Goal: Navigation & Orientation: Find specific page/section

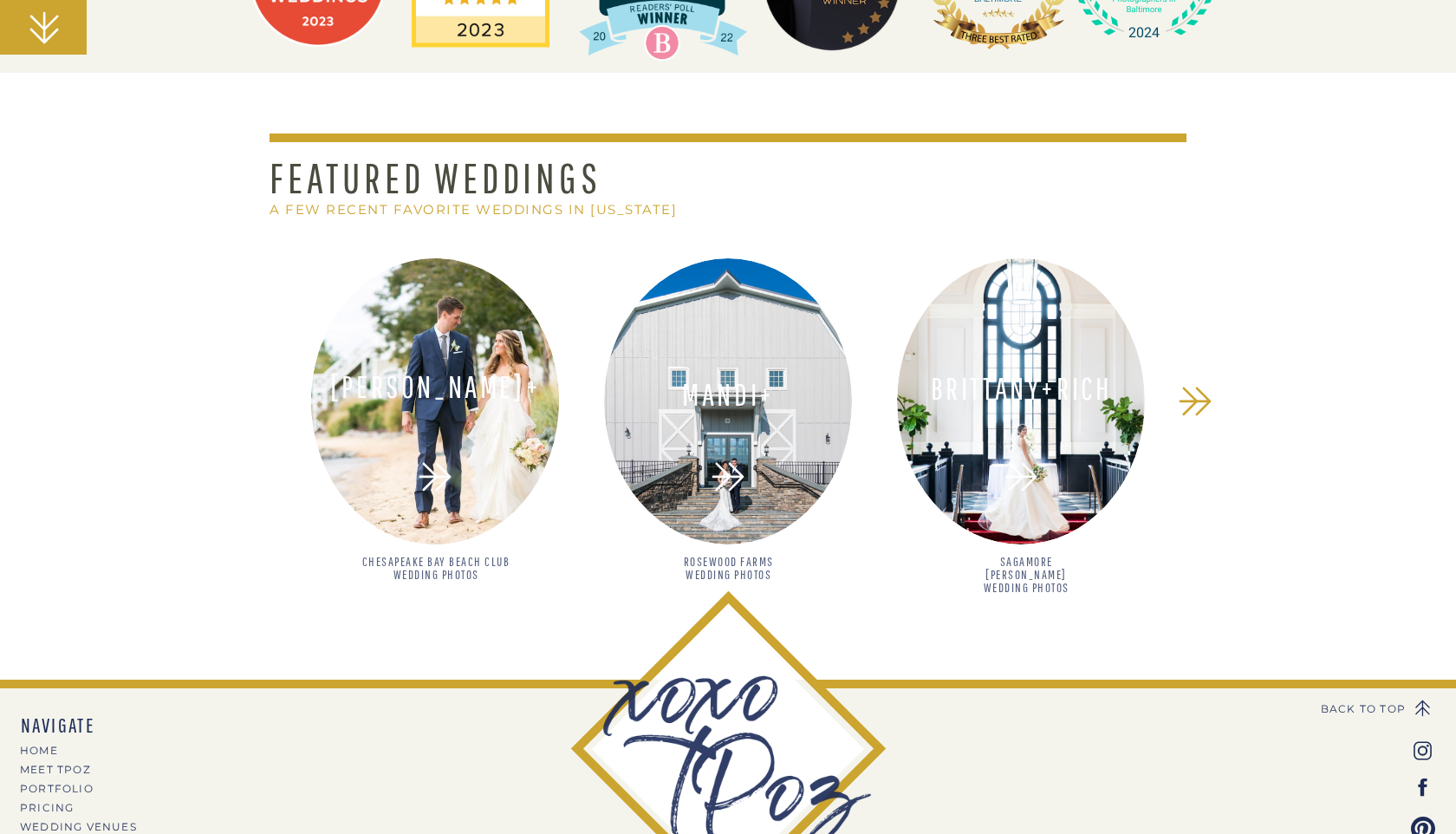
scroll to position [1411, 0]
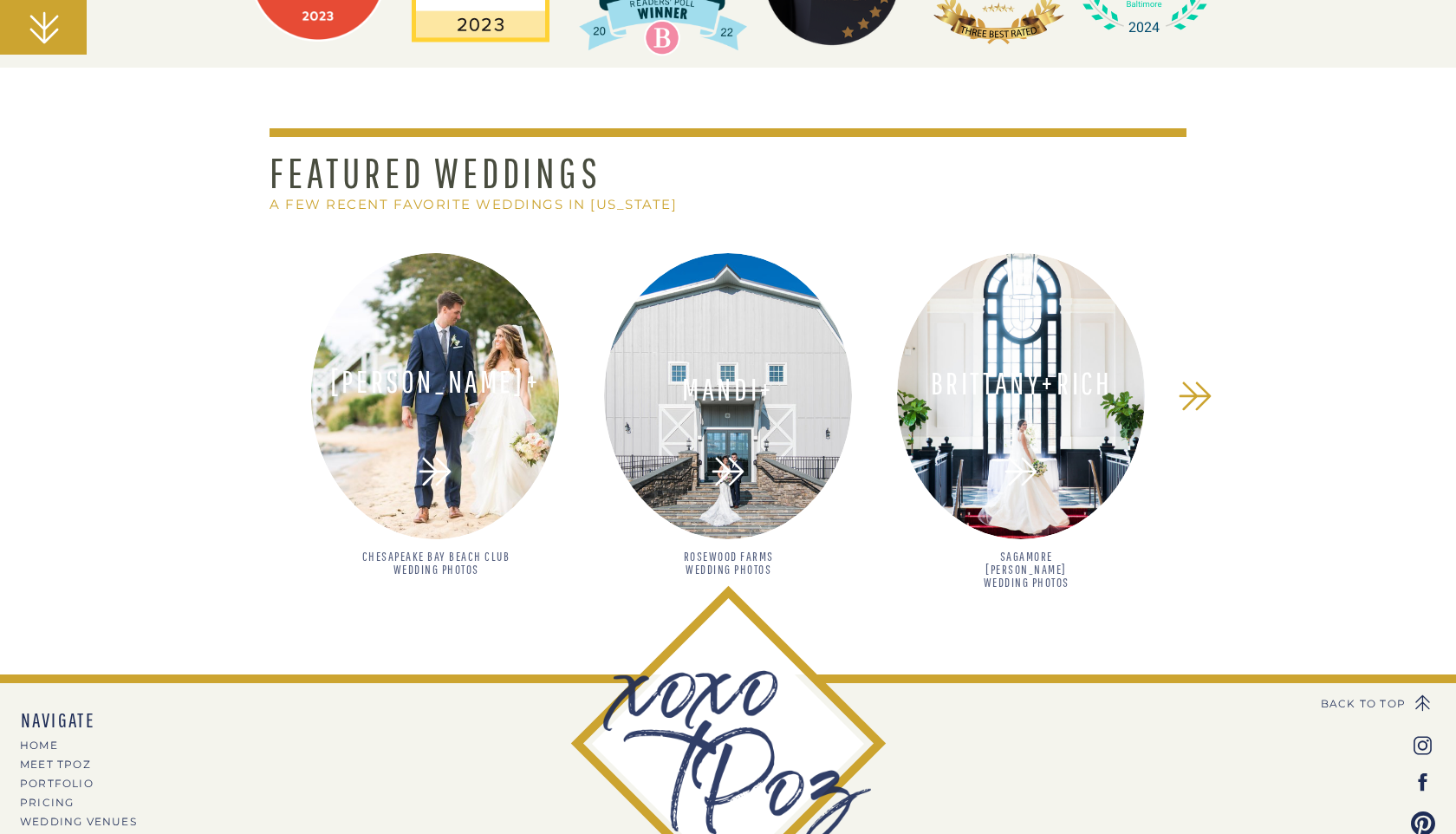
click at [476, 487] on div at bounding box center [435, 396] width 248 height 286
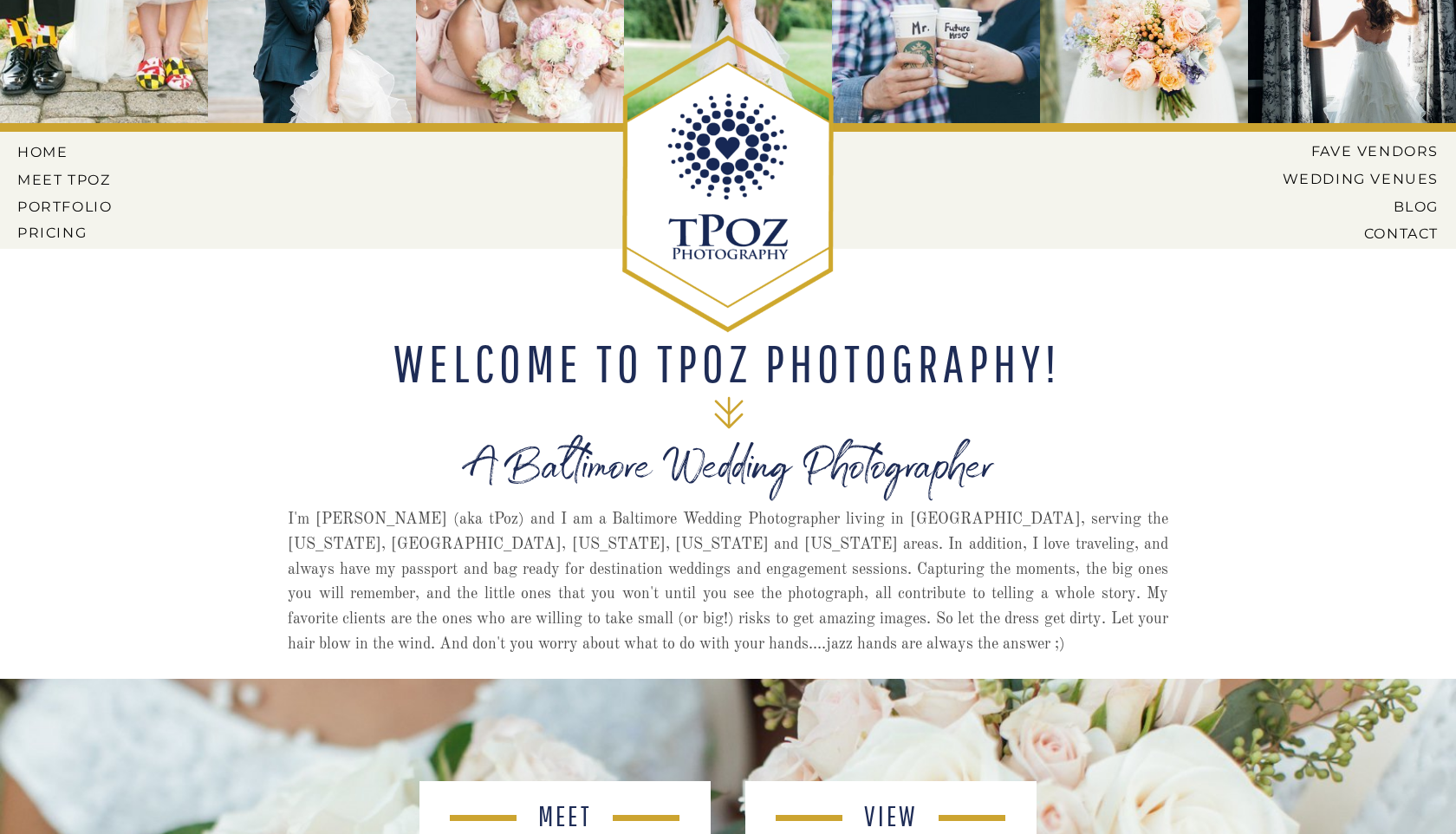
scroll to position [0, 0]
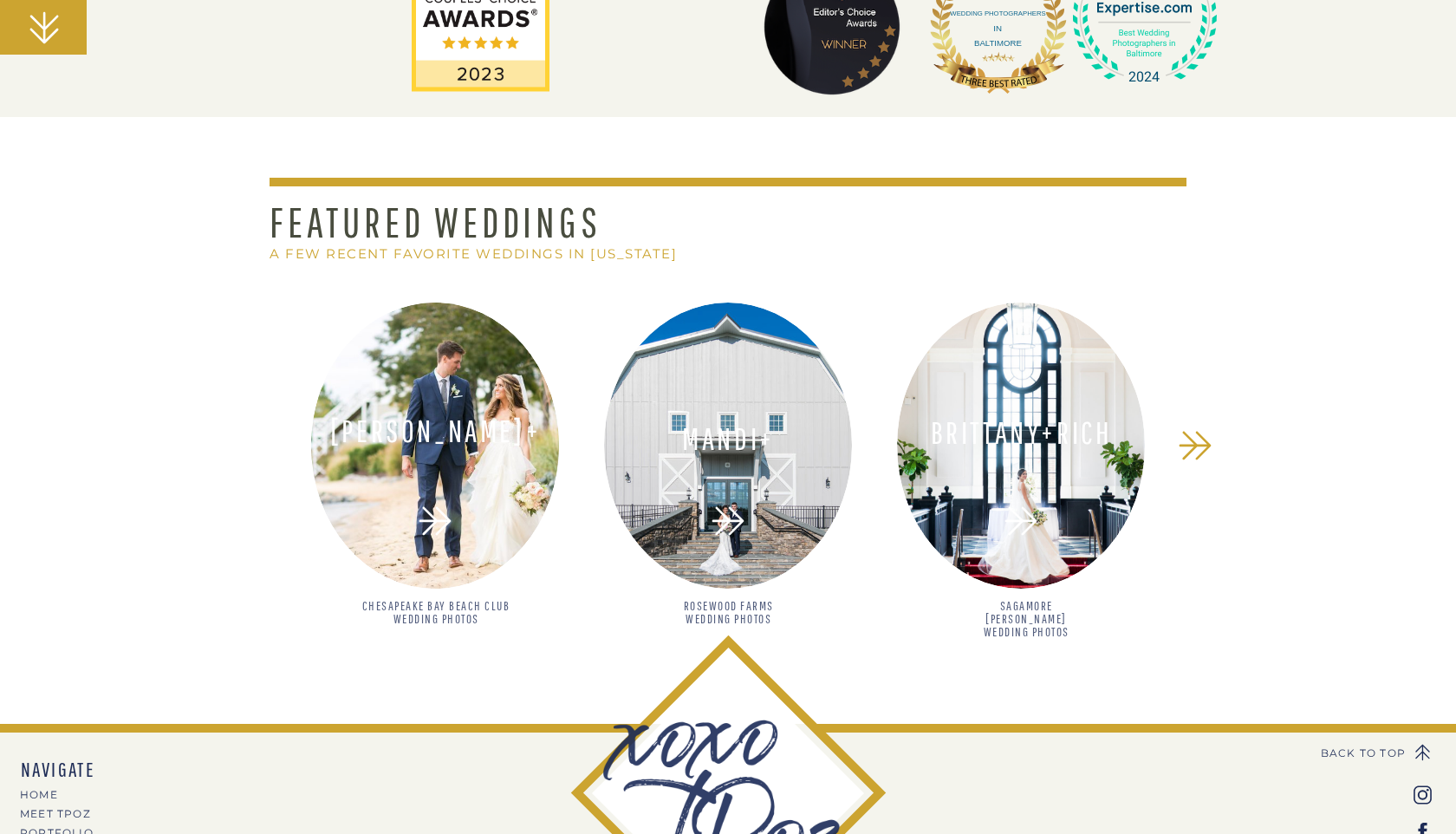
scroll to position [1359, 0]
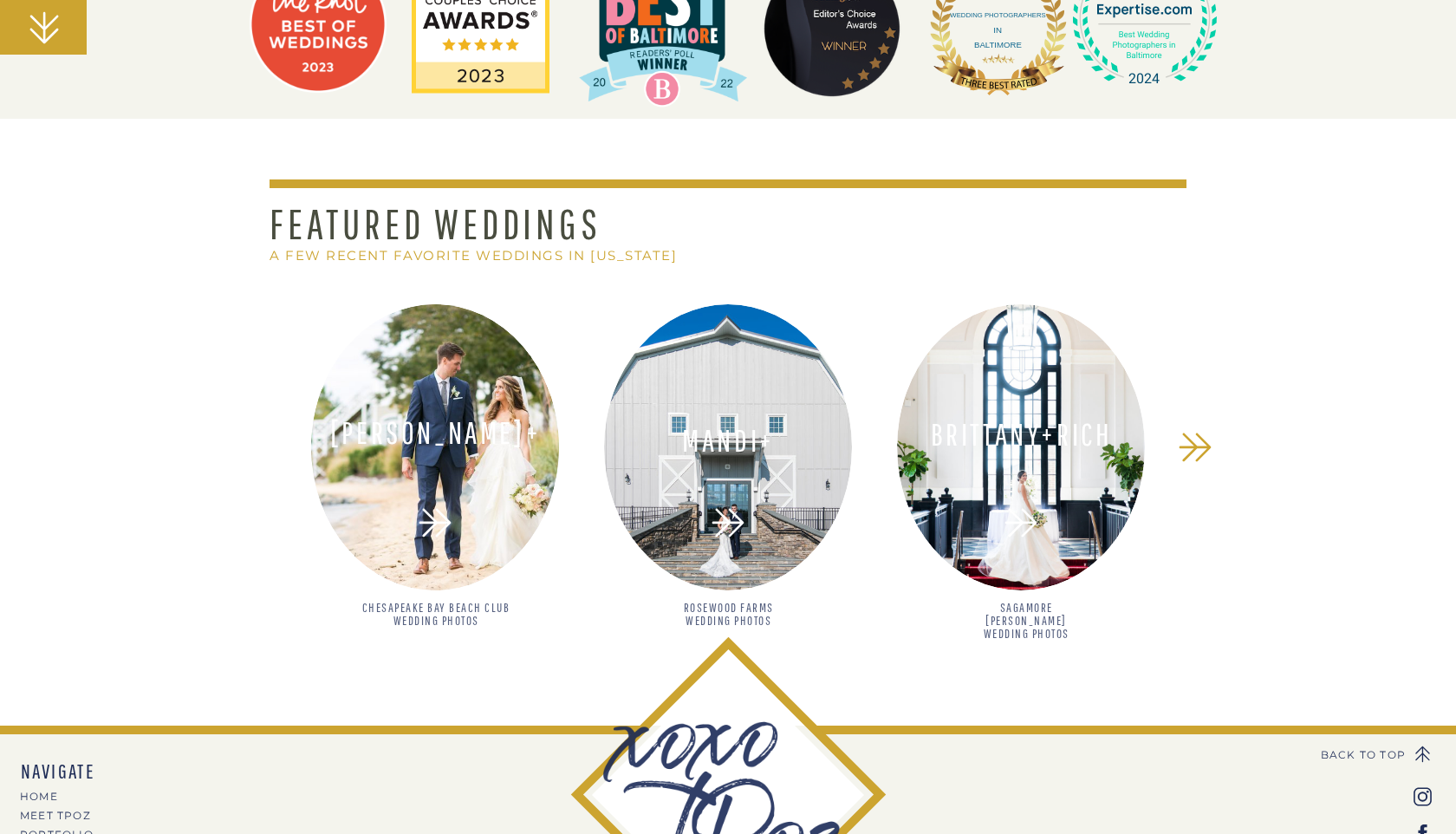
click at [456, 614] on h2 "Chesapeake Bay Beach Club Wedding Photos" at bounding box center [435, 625] width 150 height 50
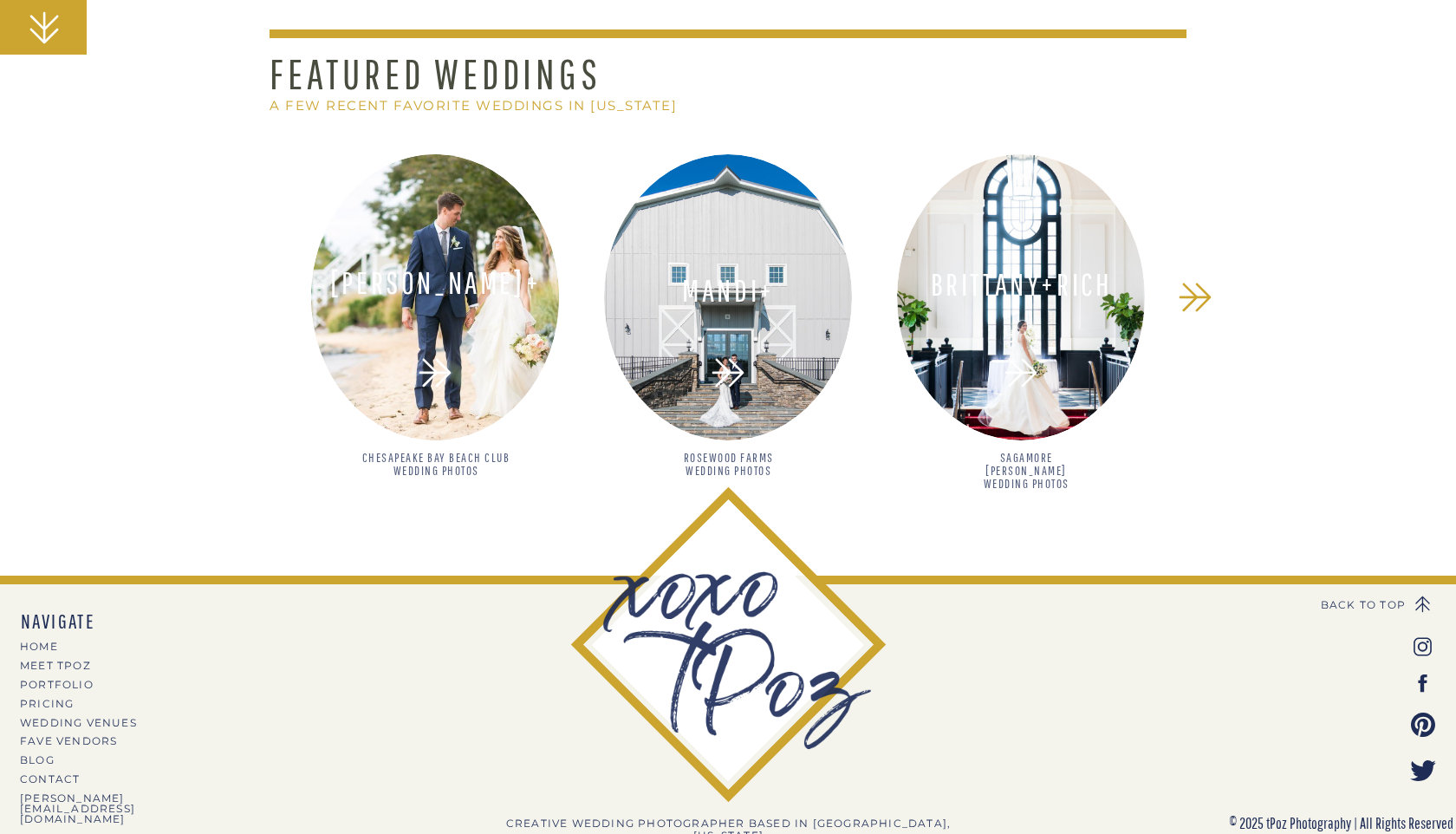
click at [455, 469] on h2 "Chesapeake Bay Beach Club Wedding Photos" at bounding box center [435, 475] width 150 height 50
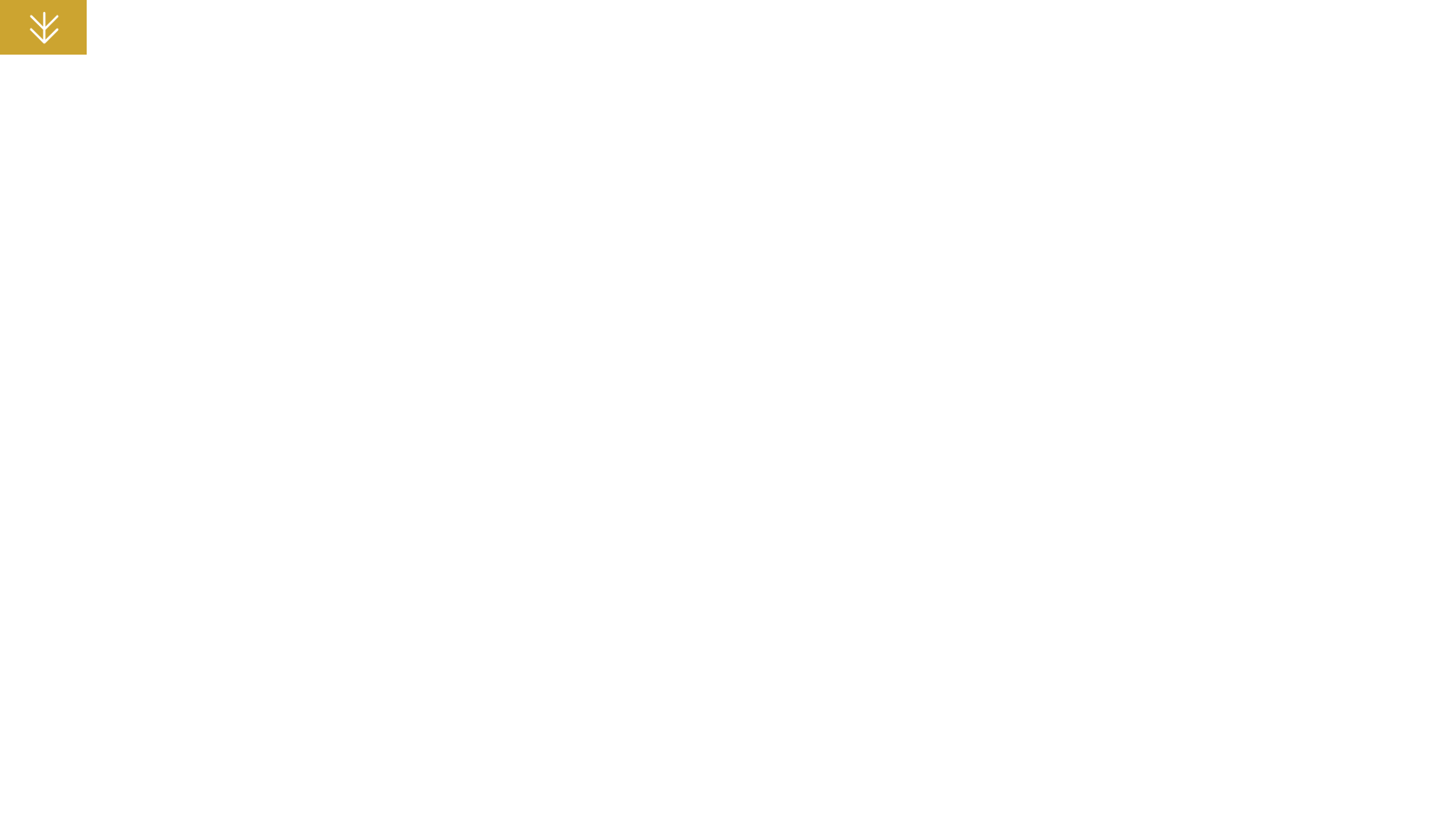
scroll to position [16453, 0]
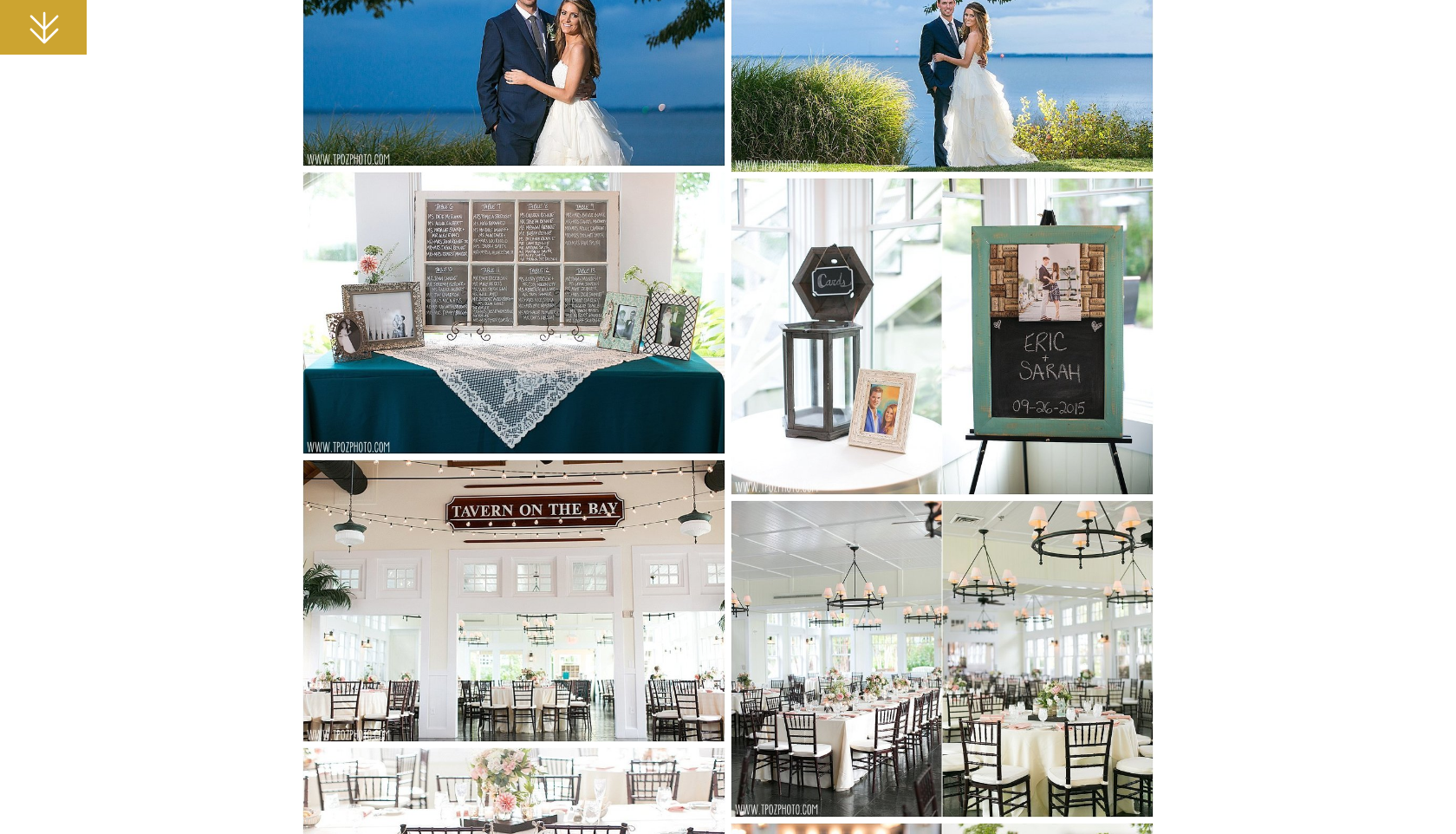
click at [511, 268] on img at bounding box center [513, 313] width 423 height 283
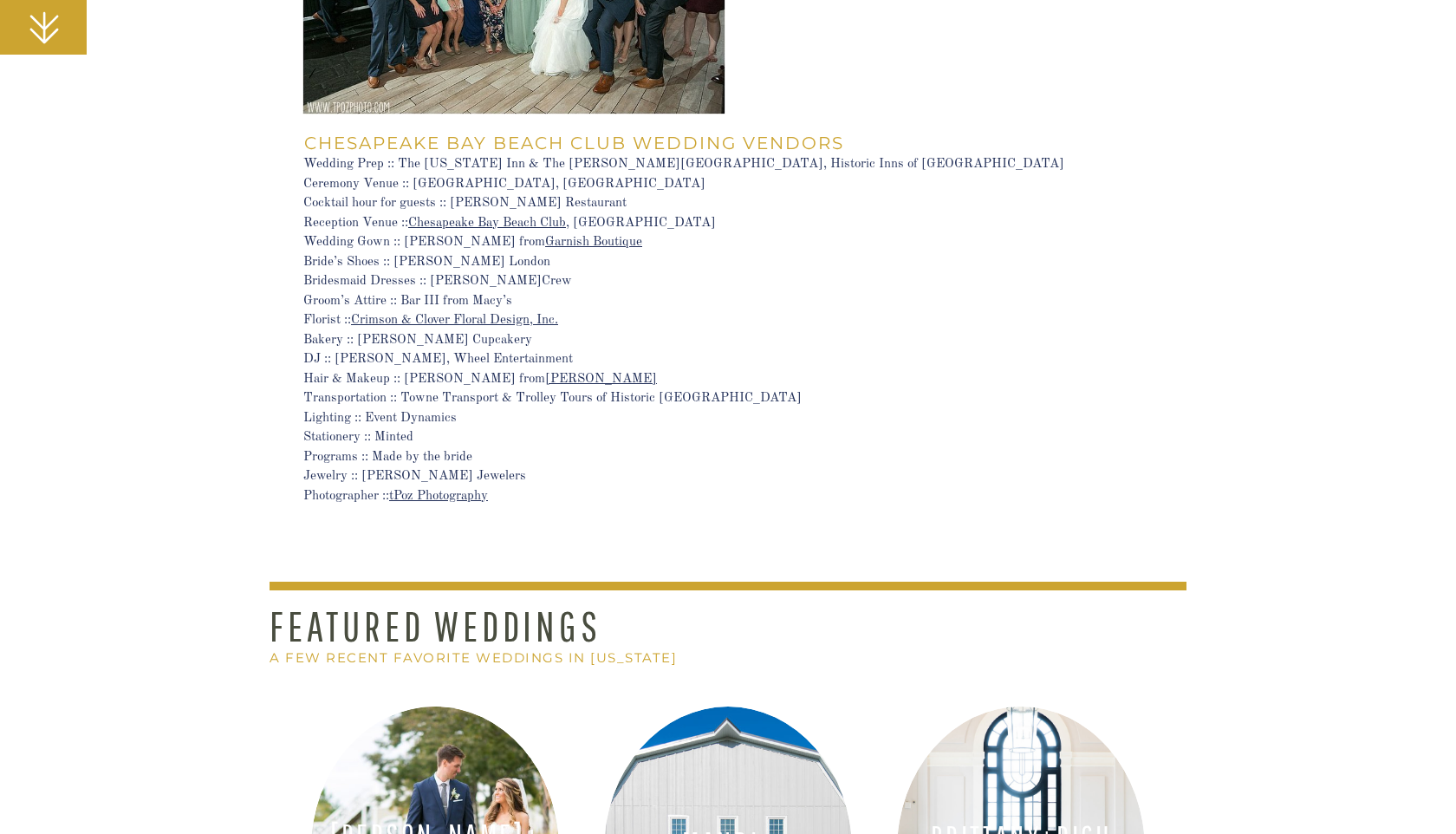
scroll to position [23004, 0]
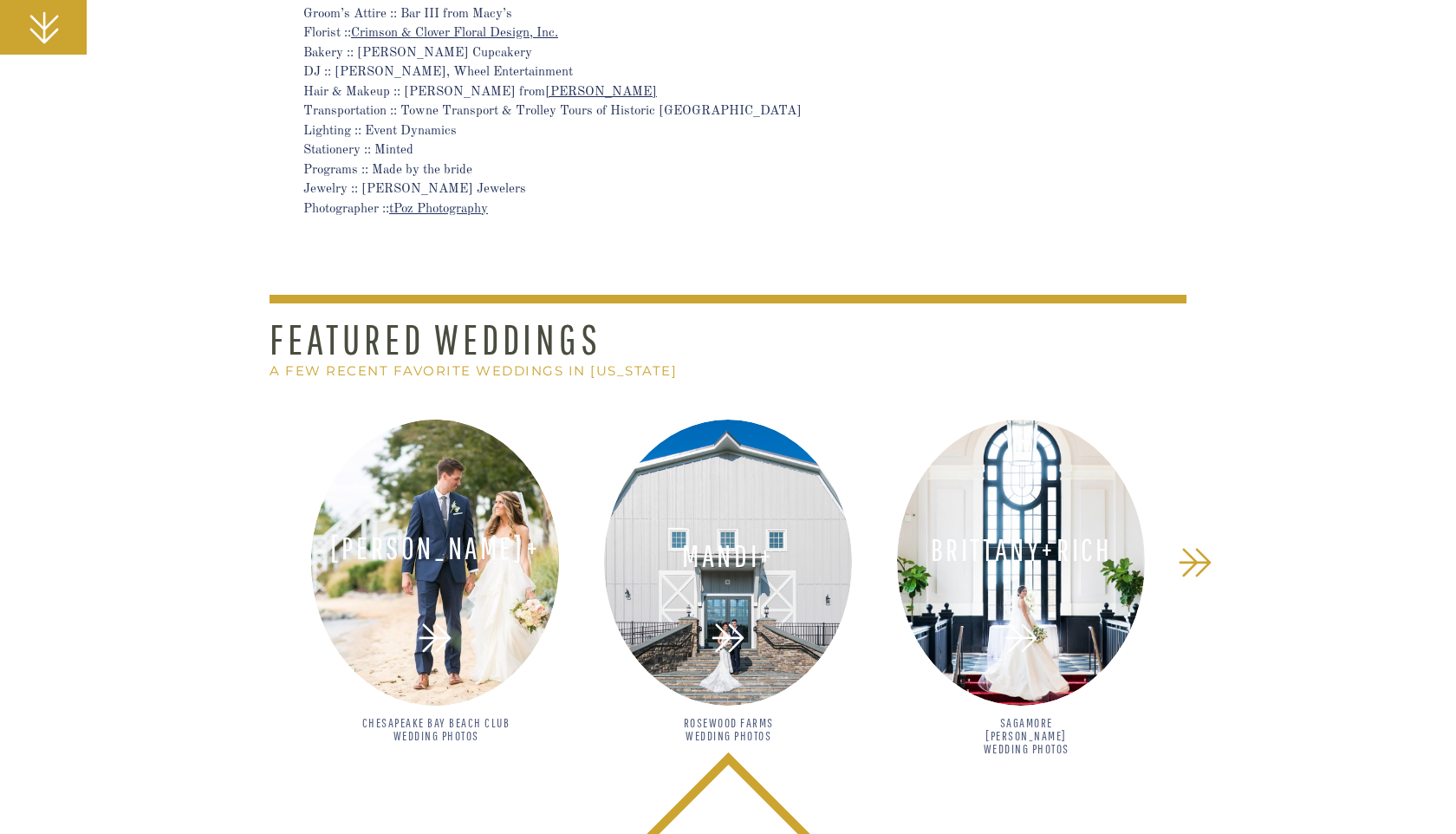
click at [440, 717] on h2 "Chesapeake Bay Beach Club Wedding Photos" at bounding box center [435, 741] width 150 height 50
click at [439, 734] on h2 "Chesapeake Bay Beach Club Wedding Photos" at bounding box center [435, 741] width 150 height 50
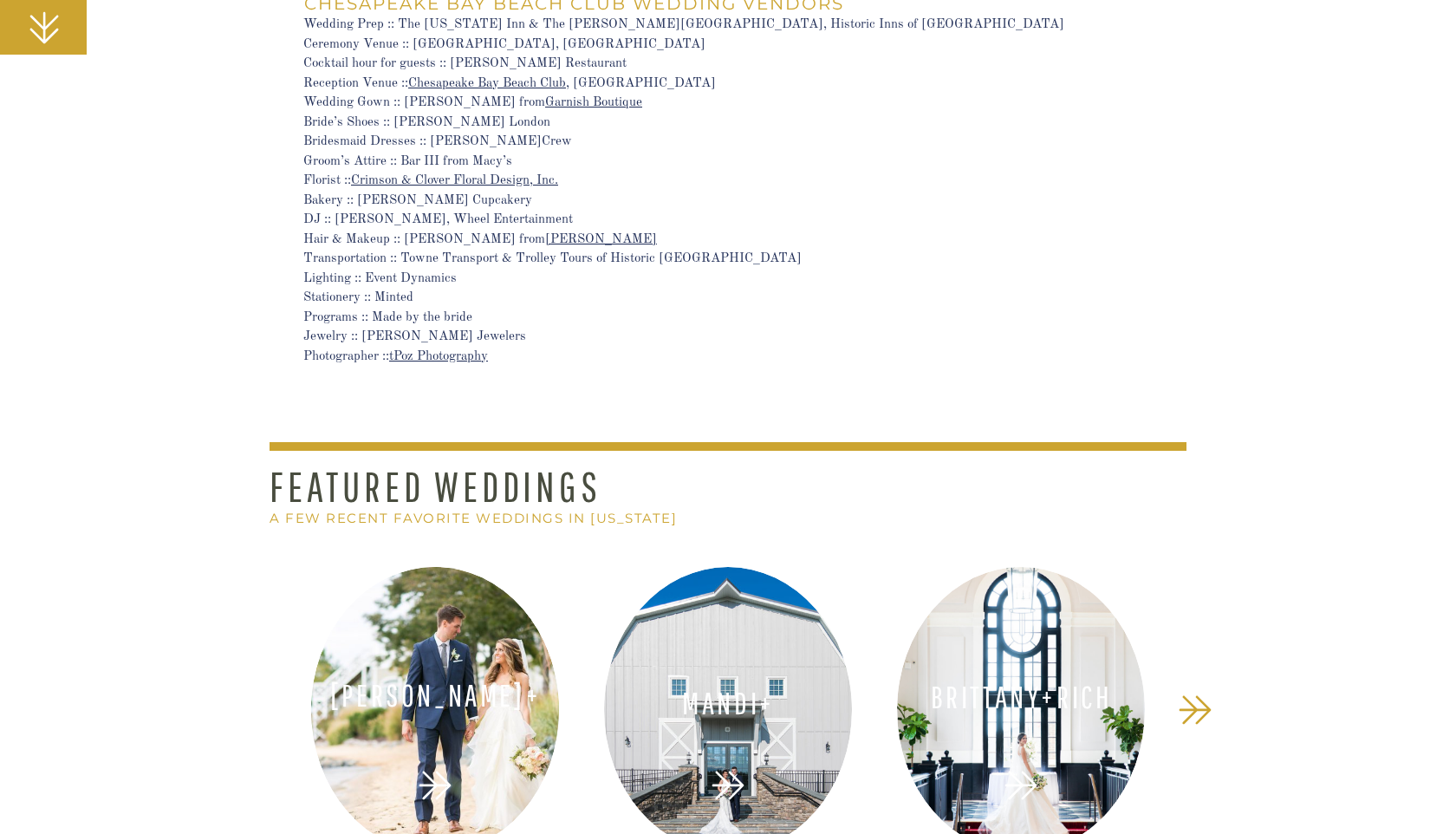
scroll to position [22852, 0]
